Goal: Task Accomplishment & Management: Manage account settings

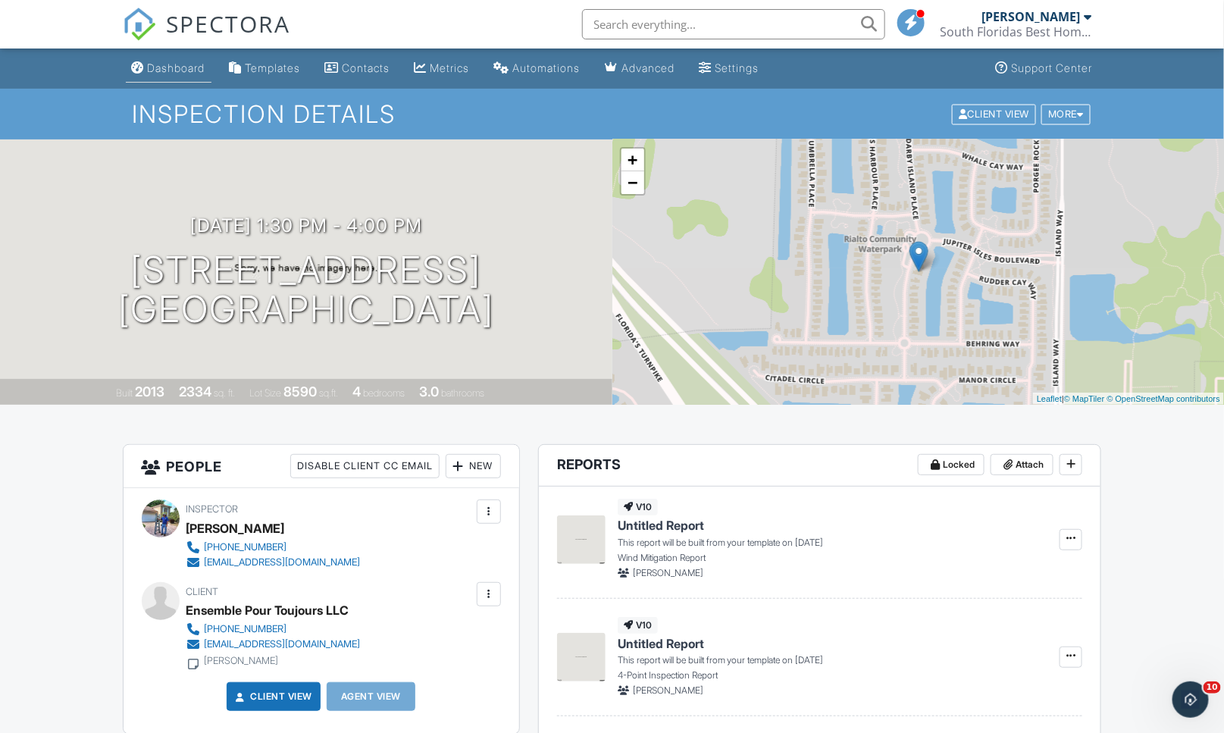
click at [167, 64] on div "Dashboard" at bounding box center [177, 67] width 58 height 13
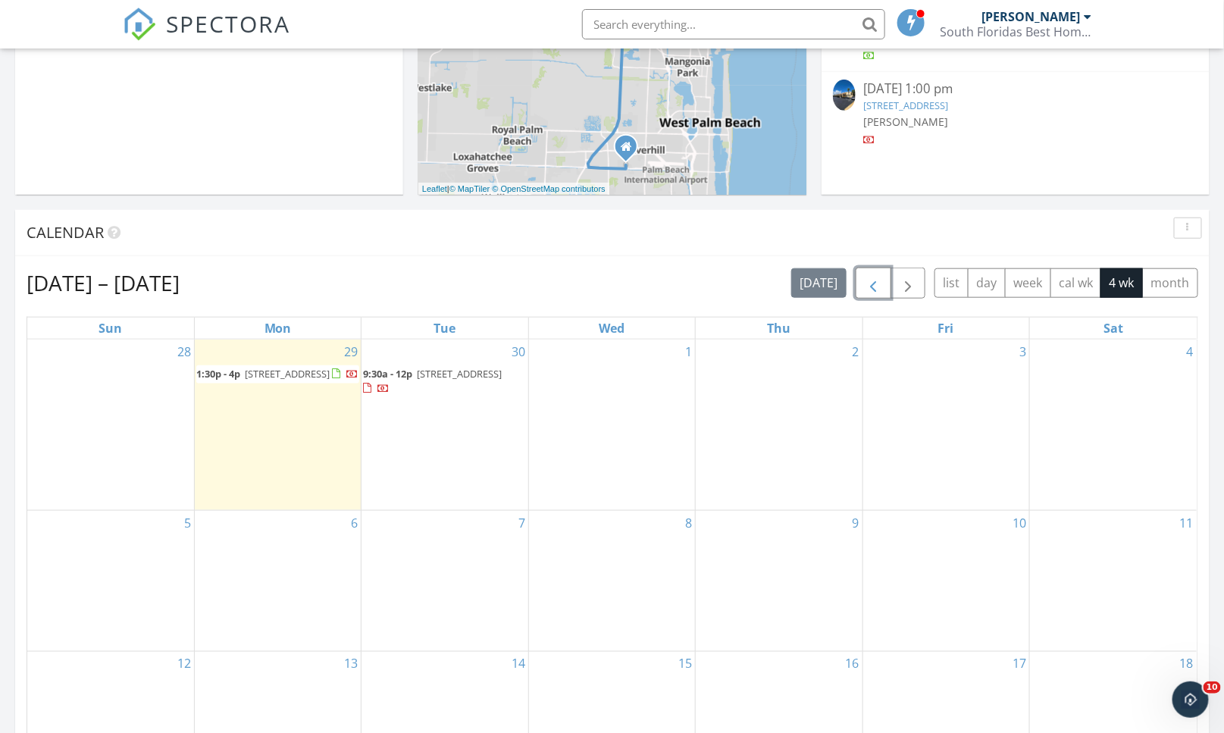
click at [867, 285] on span "button" at bounding box center [873, 283] width 18 height 18
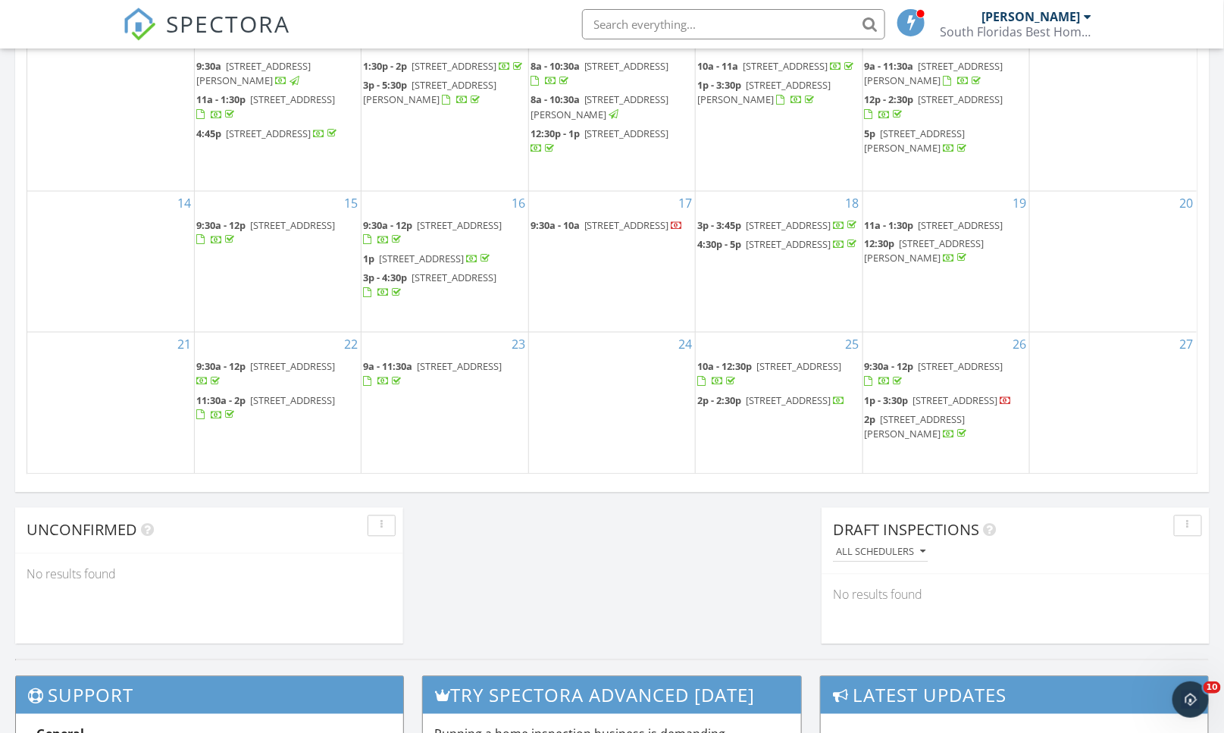
scroll to position [877, 0]
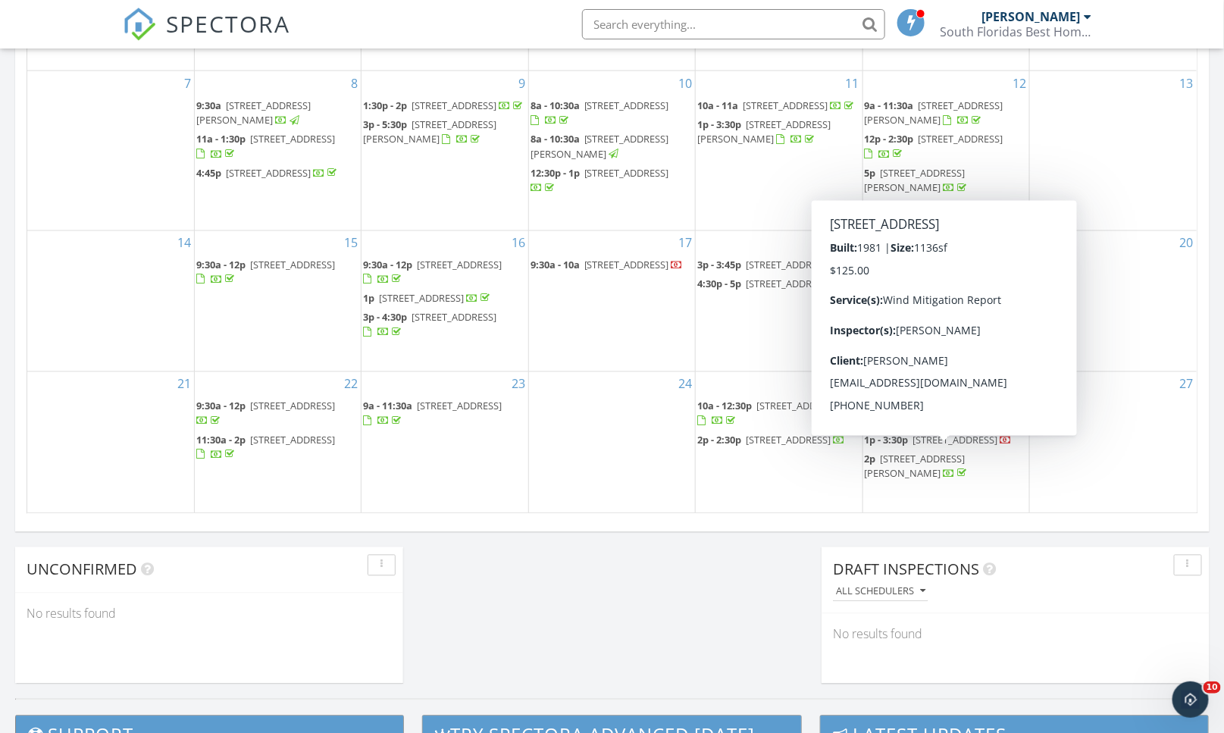
click at [920, 449] on span "1p - 3:30p 2905 SW 22nd Ave 103, Delray Beach 33445" at bounding box center [938, 440] width 148 height 15
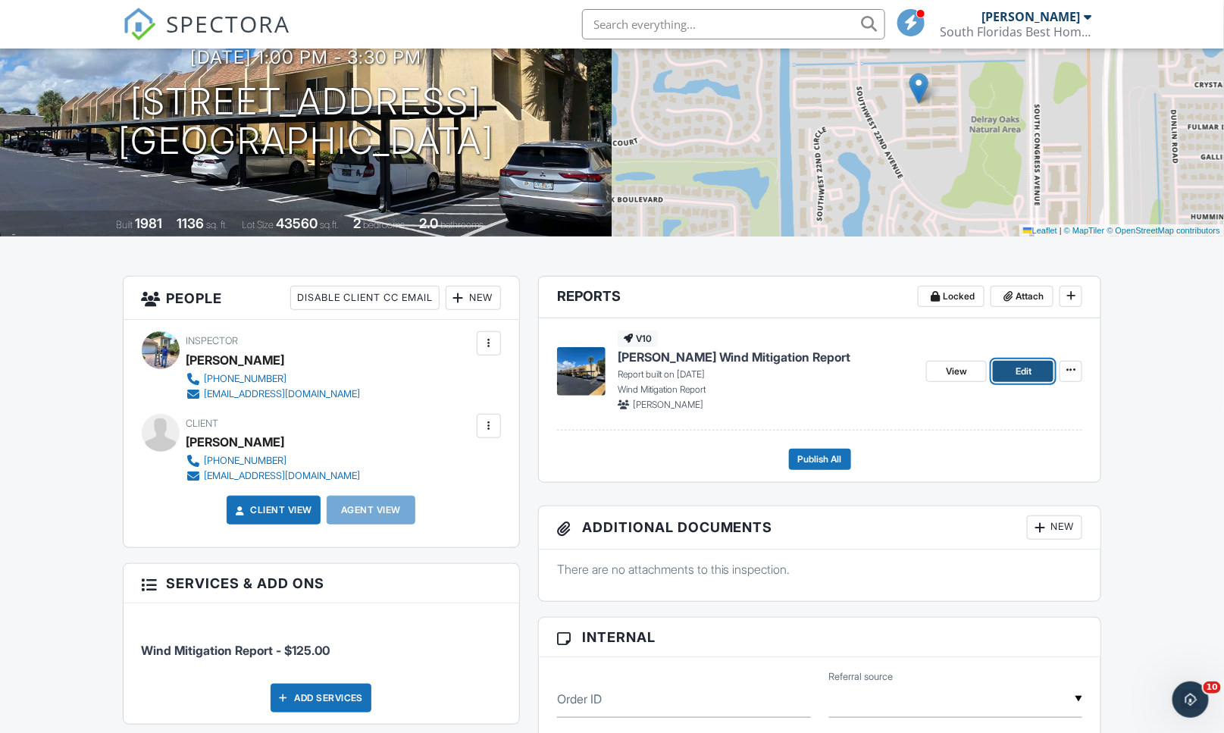
click at [1021, 367] on span "Edit" at bounding box center [1023, 371] width 16 height 15
click at [821, 461] on span "Publish All" at bounding box center [820, 459] width 44 height 15
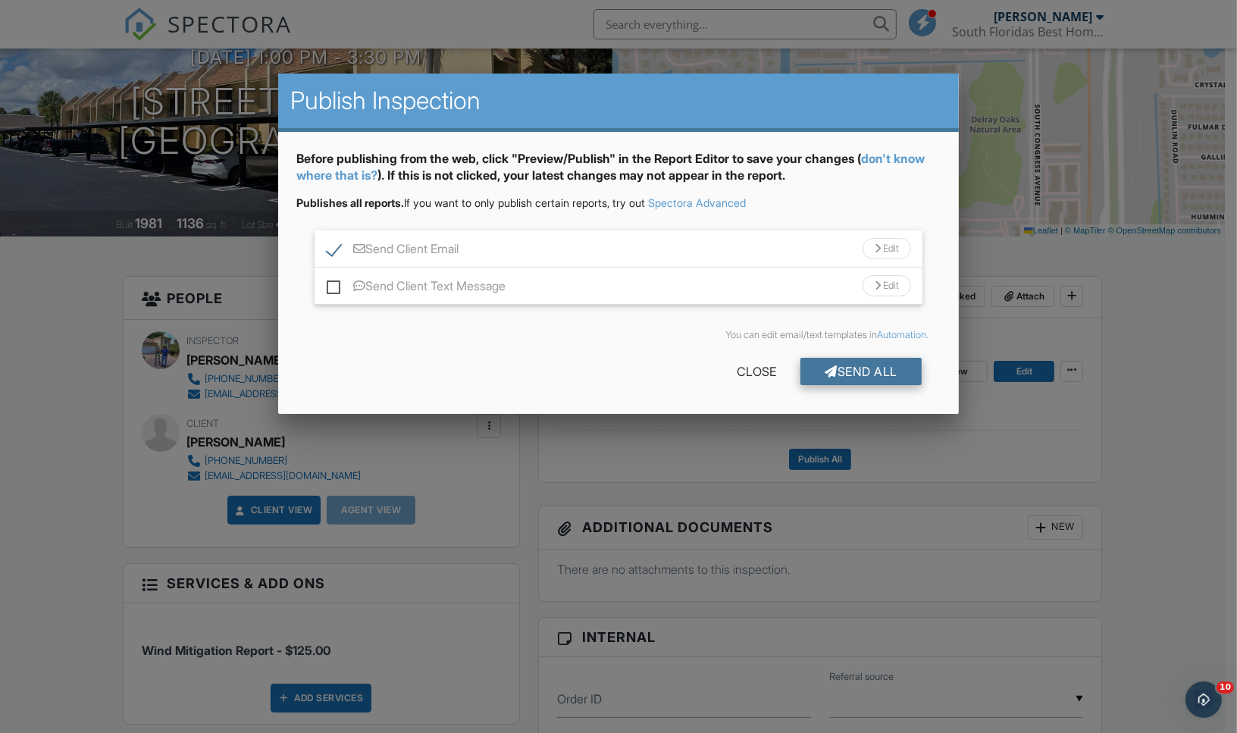
click at [824, 371] on div at bounding box center [830, 371] width 13 height 12
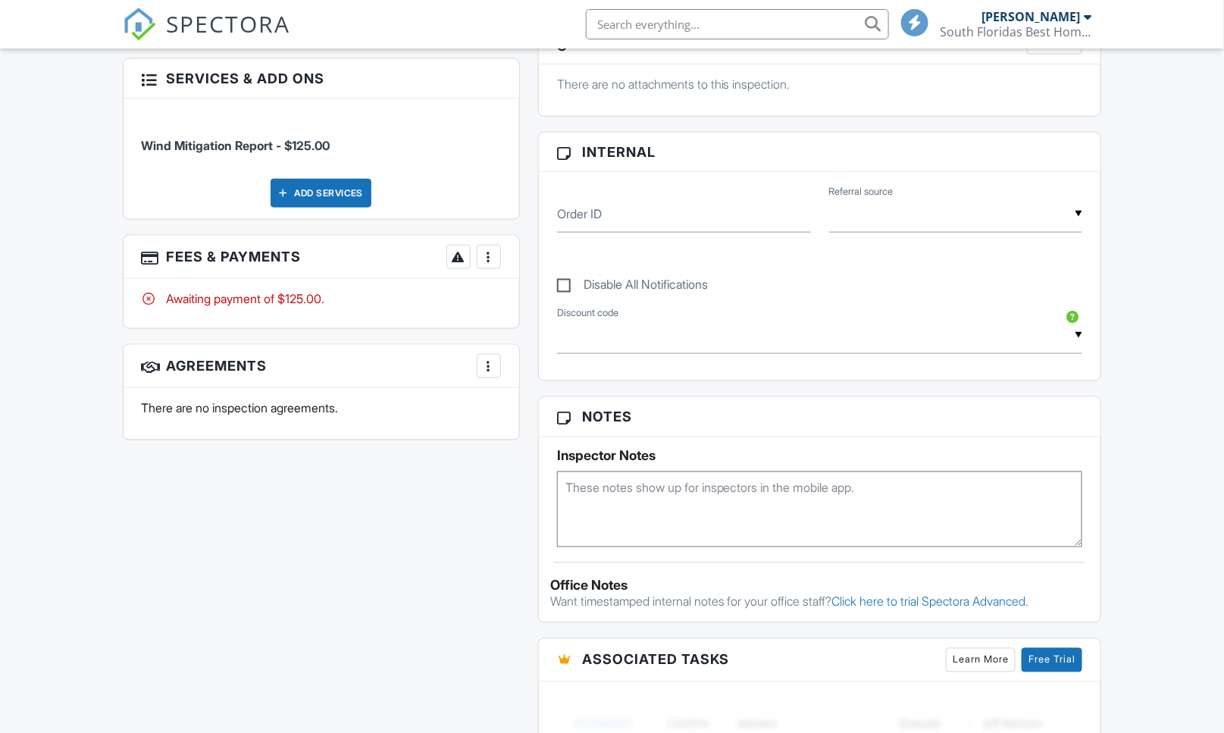
scroll to position [814, 0]
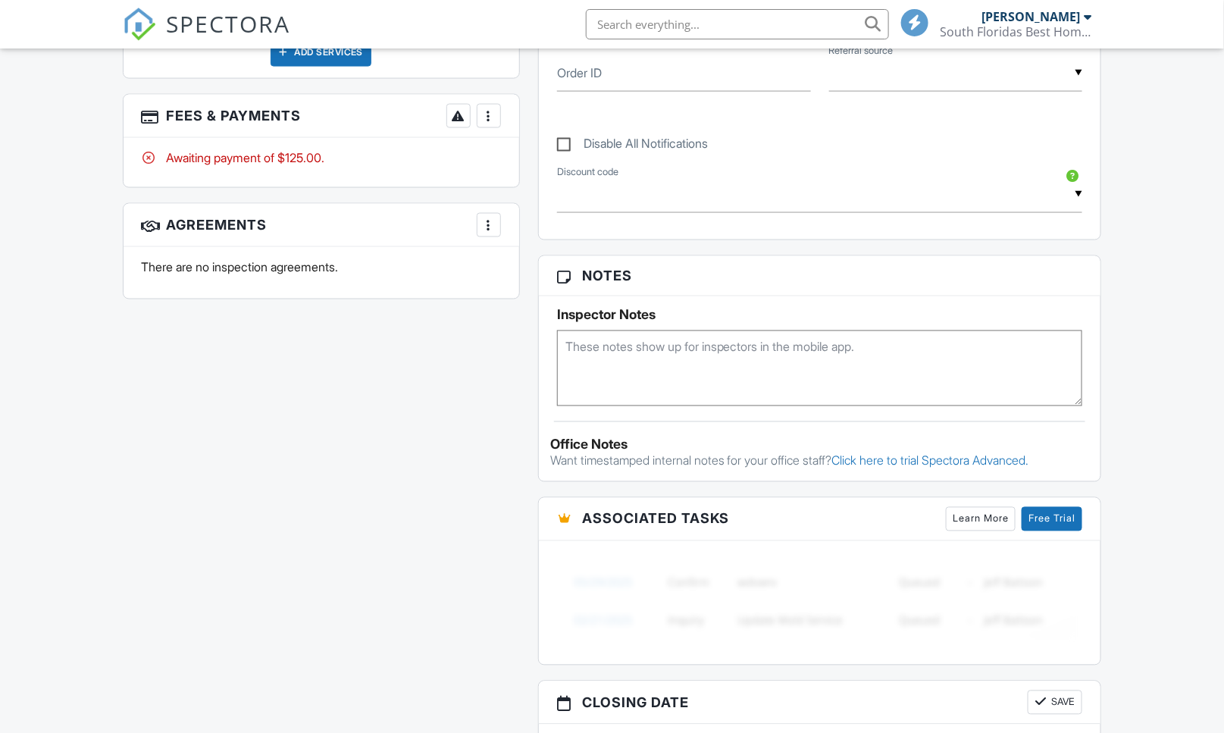
click at [486, 263] on p "There are no inspection agreements." at bounding box center [321, 266] width 359 height 17
click at [494, 118] on div at bounding box center [488, 115] width 15 height 15
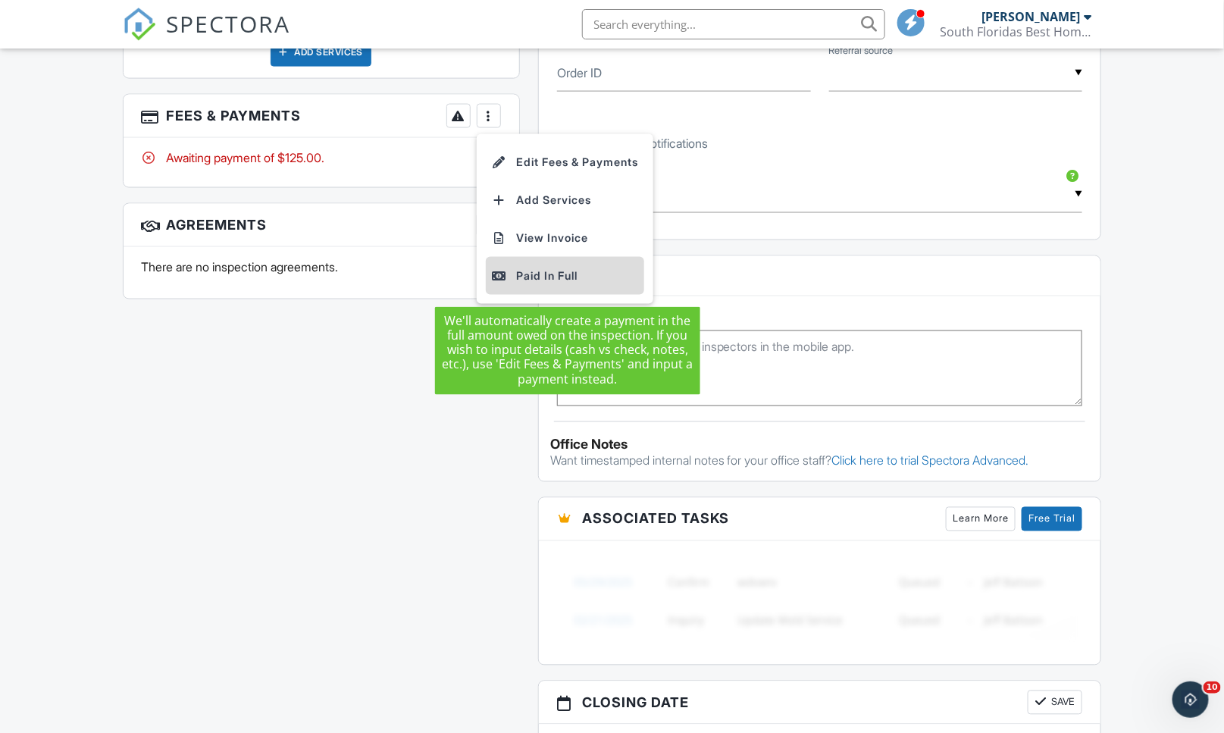
click at [563, 277] on div "Paid In Full" at bounding box center [565, 276] width 146 height 18
